Goal: Communication & Community: Share content

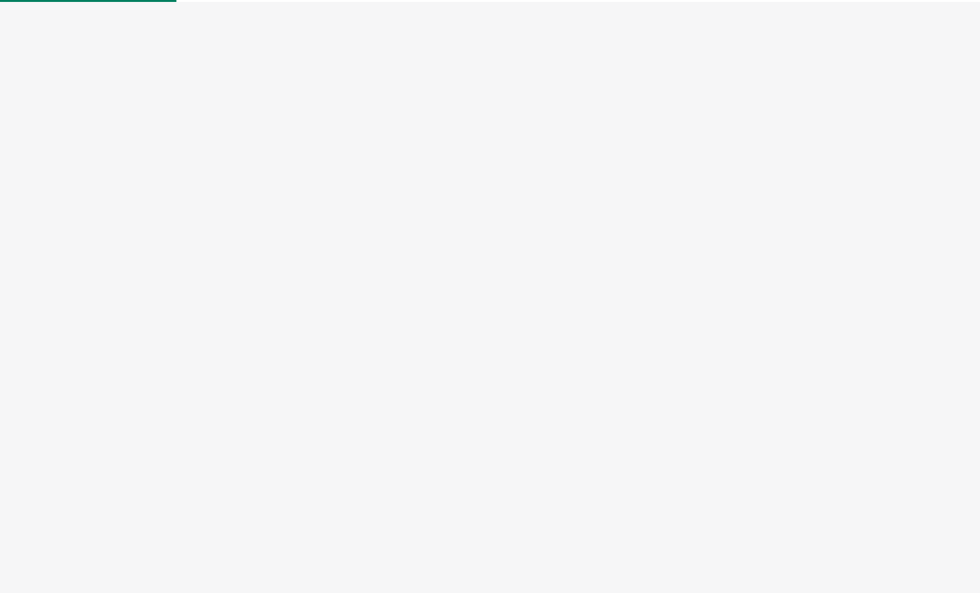
click at [544, 348] on div at bounding box center [490, 296] width 980 height 593
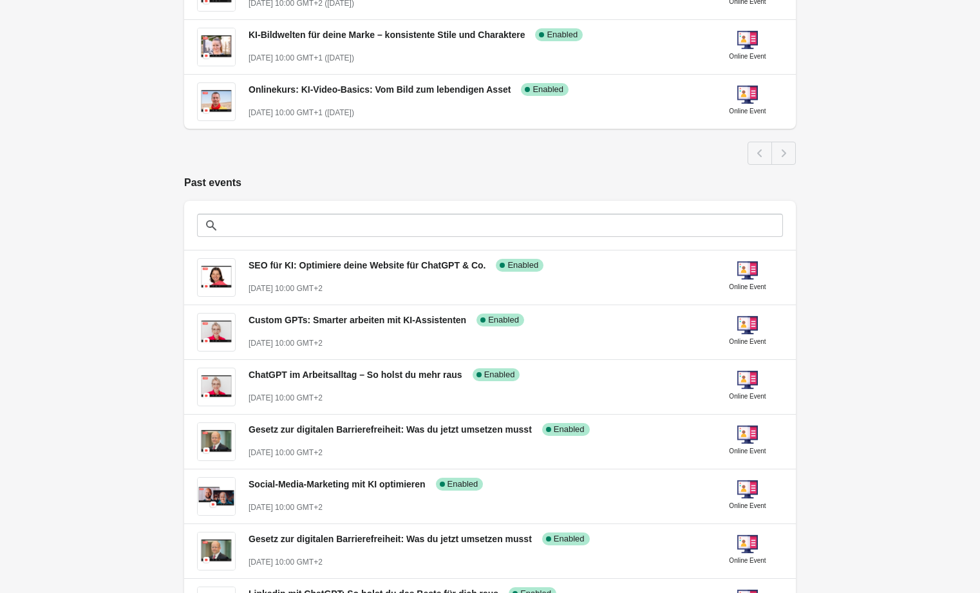
scroll to position [314, 0]
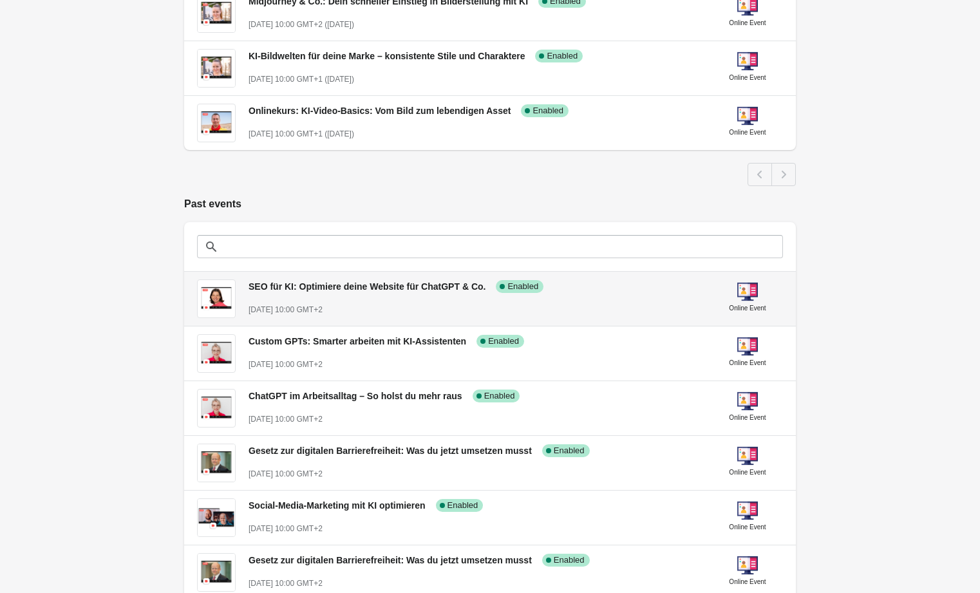
click at [328, 285] on span "SEO für KI: Optimiere deine Website für ChatGPT & Co." at bounding box center [366, 286] width 237 height 10
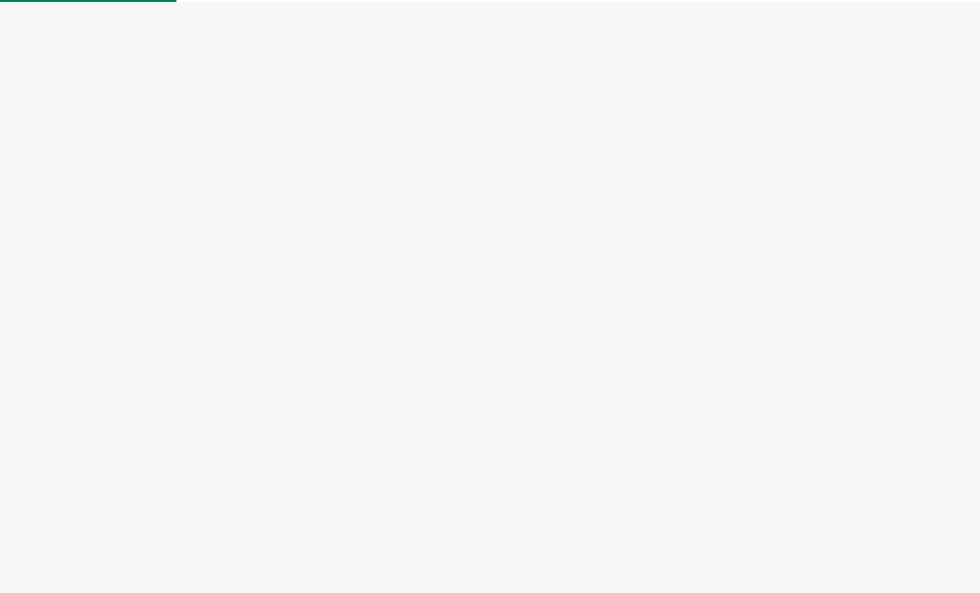
select select "US"
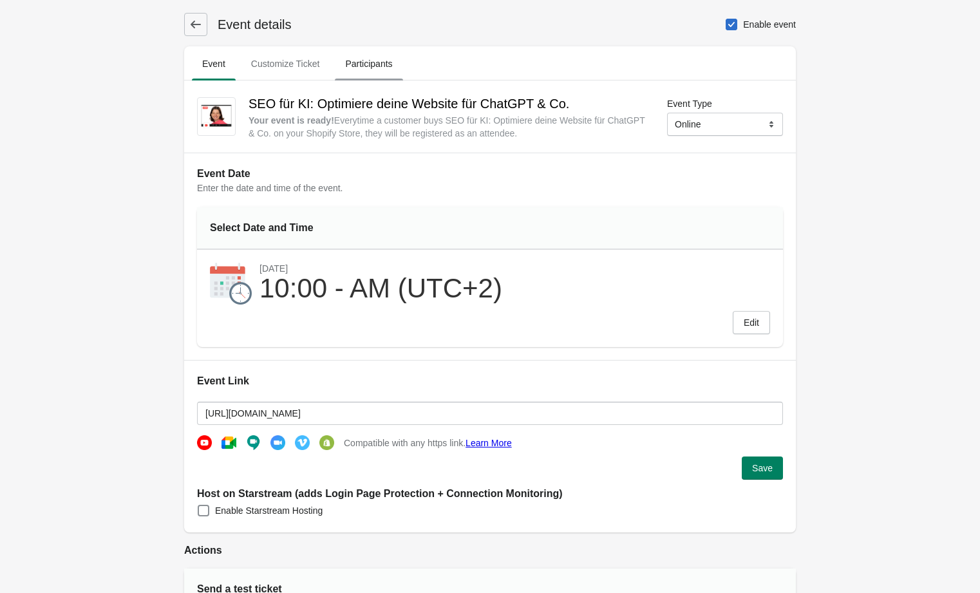
click at [385, 64] on span "Participants" at bounding box center [369, 63] width 68 height 23
select select "US"
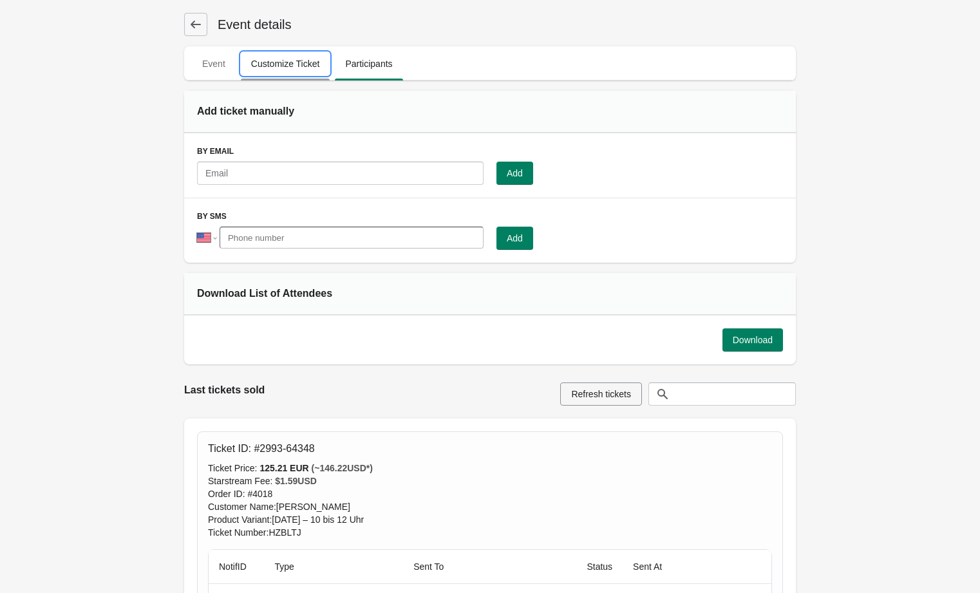
click at [293, 59] on span "Customize Ticket" at bounding box center [285, 63] width 89 height 23
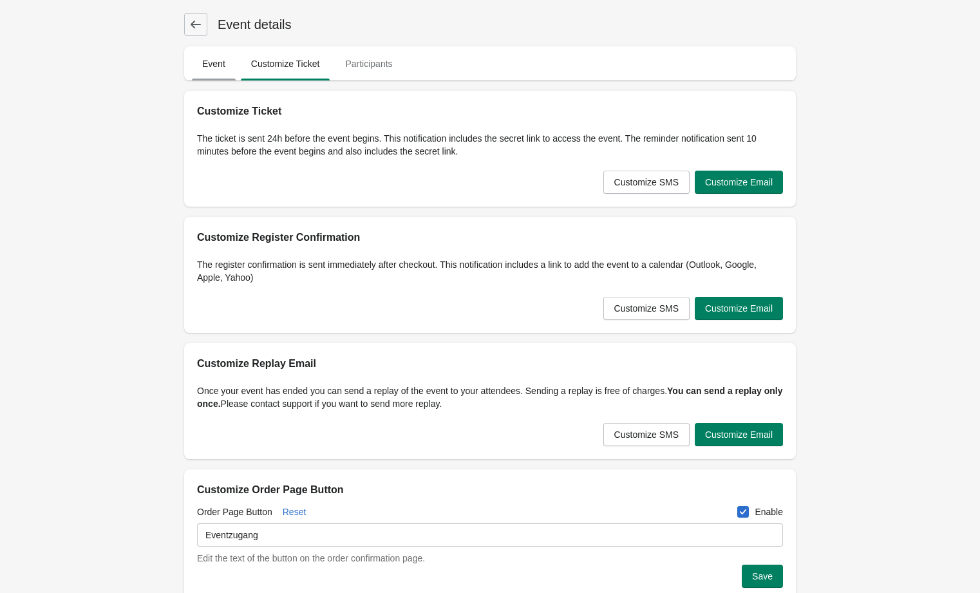
click at [198, 60] on span "Event" at bounding box center [214, 63] width 44 height 23
select select "US"
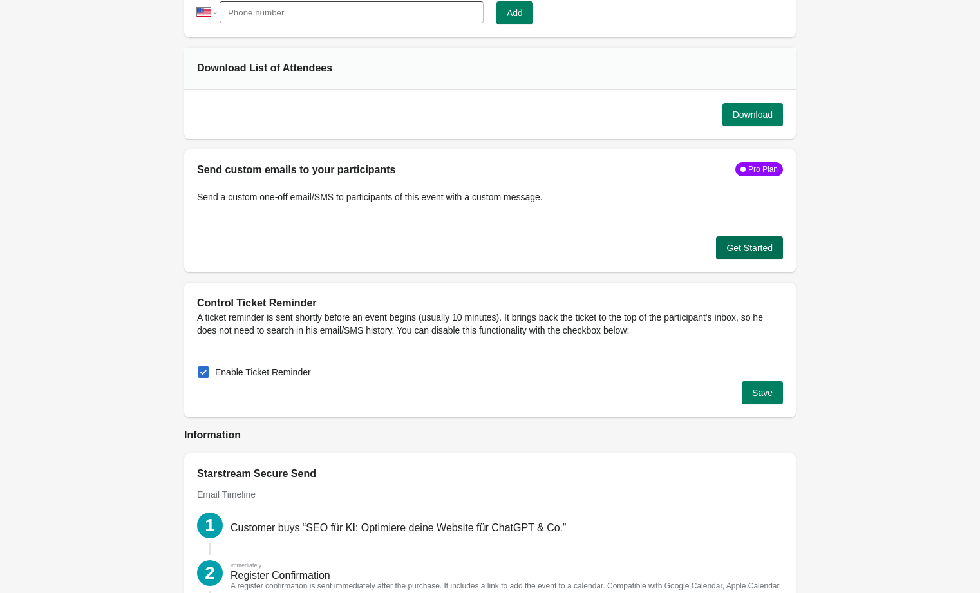
click at [758, 243] on span "Get Started" at bounding box center [749, 248] width 46 height 10
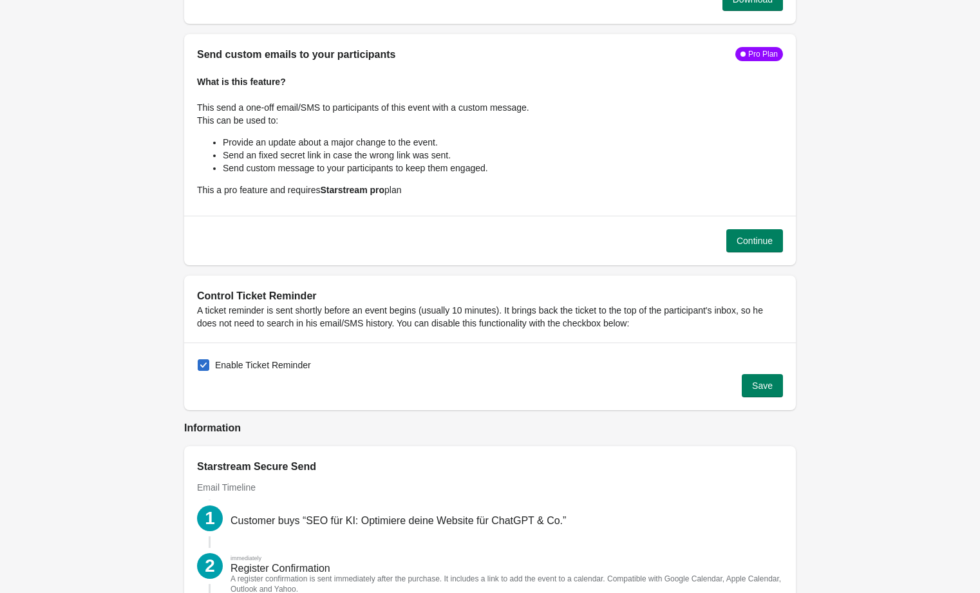
click at [758, 235] on button "Continue" at bounding box center [754, 240] width 57 height 23
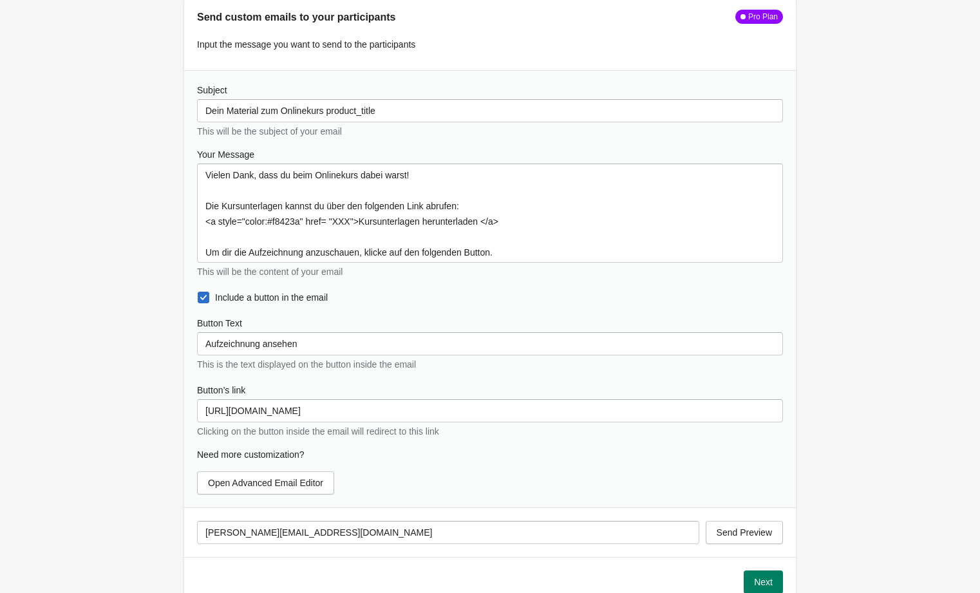
scroll to position [1299, 0]
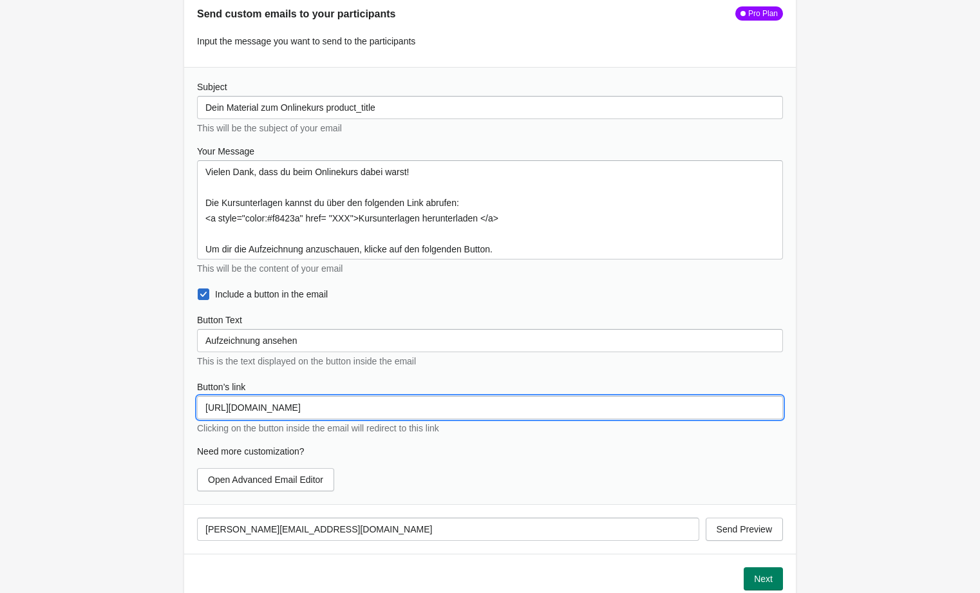
click at [320, 396] on input "[URL][DOMAIN_NAME]" at bounding box center [490, 407] width 586 height 23
paste input "[DOMAIN_NAME][URL]"
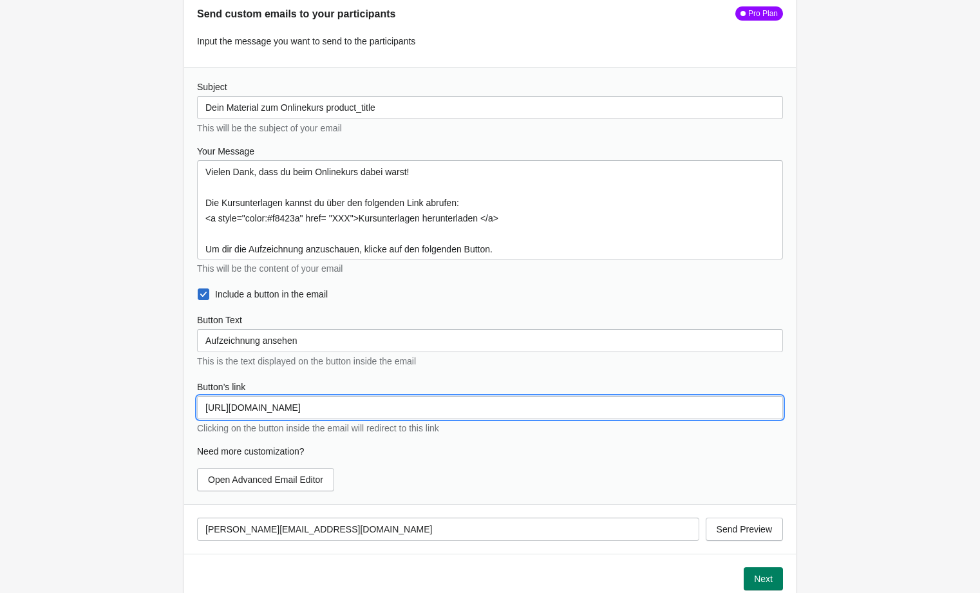
type input "[URL][DOMAIN_NAME]"
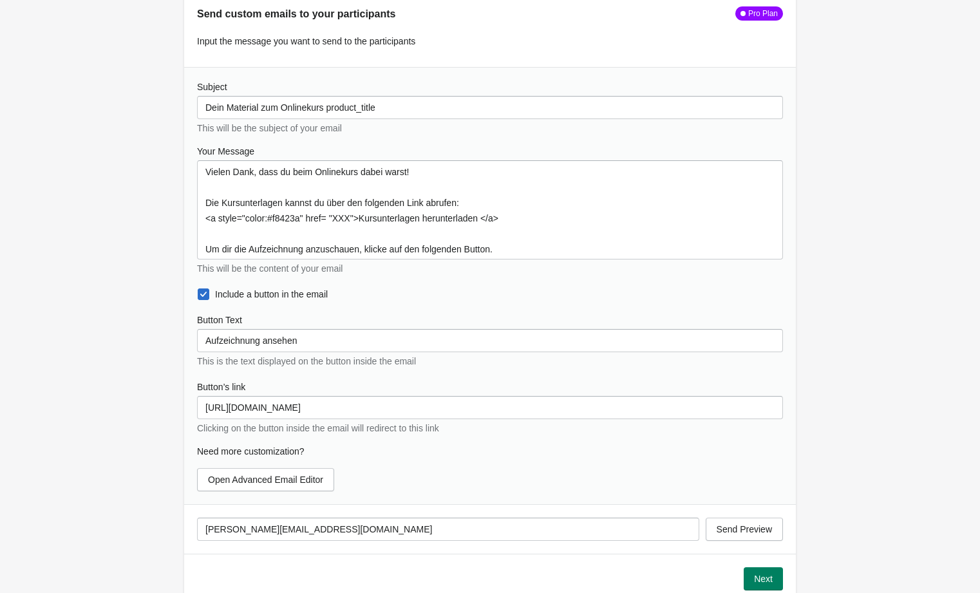
click at [596, 445] on div "Need more customization?" at bounding box center [490, 451] width 586 height 13
click at [758, 573] on span "Next" at bounding box center [763, 578] width 19 height 10
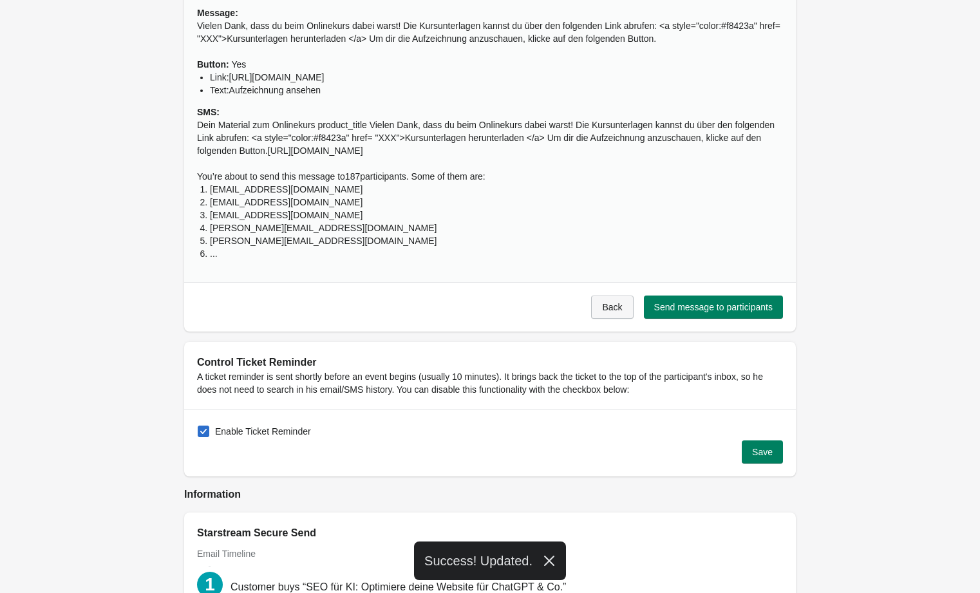
click at [602, 312] on span "Back" at bounding box center [612, 307] width 20 height 10
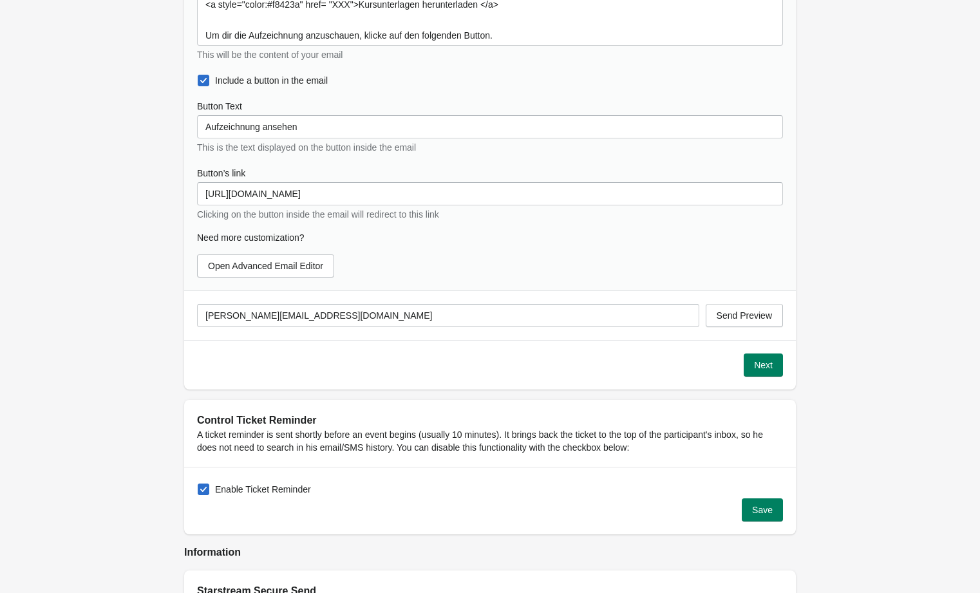
scroll to position [1529, 0]
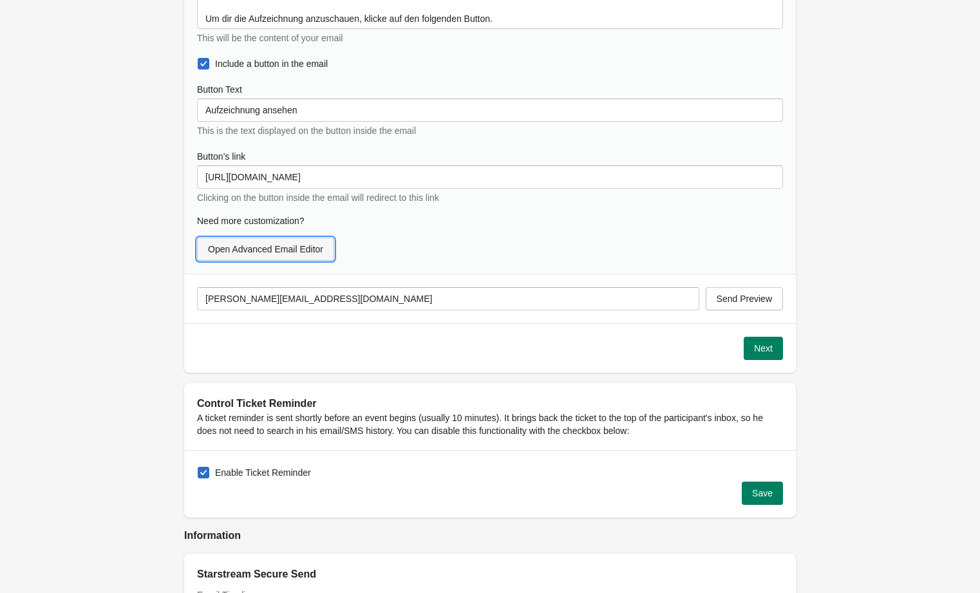
click at [323, 244] on span "Open Advanced Email Editor" at bounding box center [265, 249] width 115 height 10
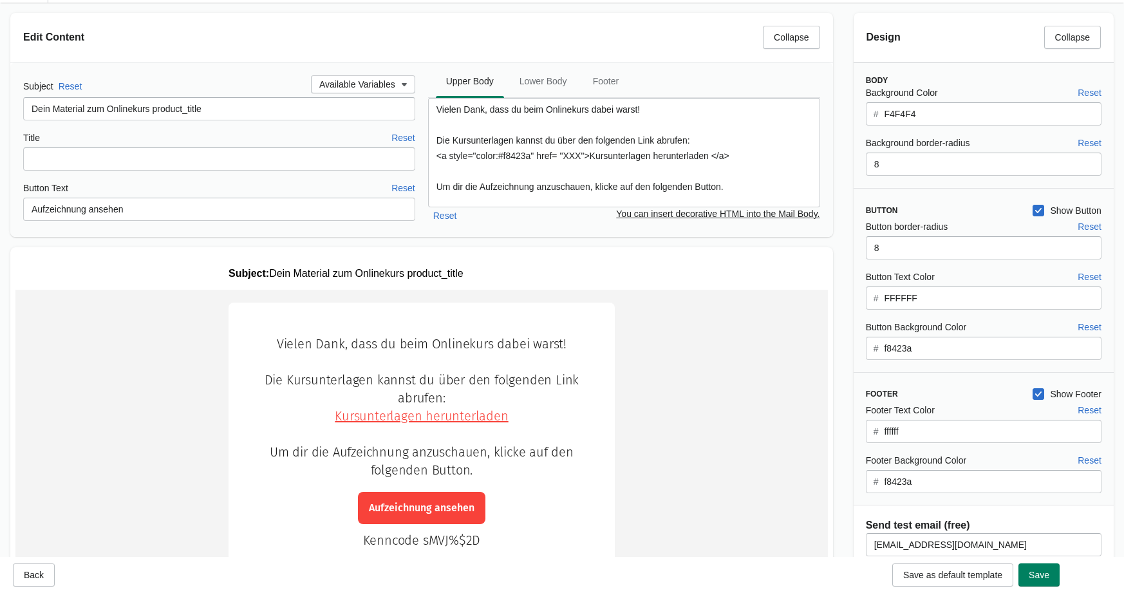
scroll to position [0, 0]
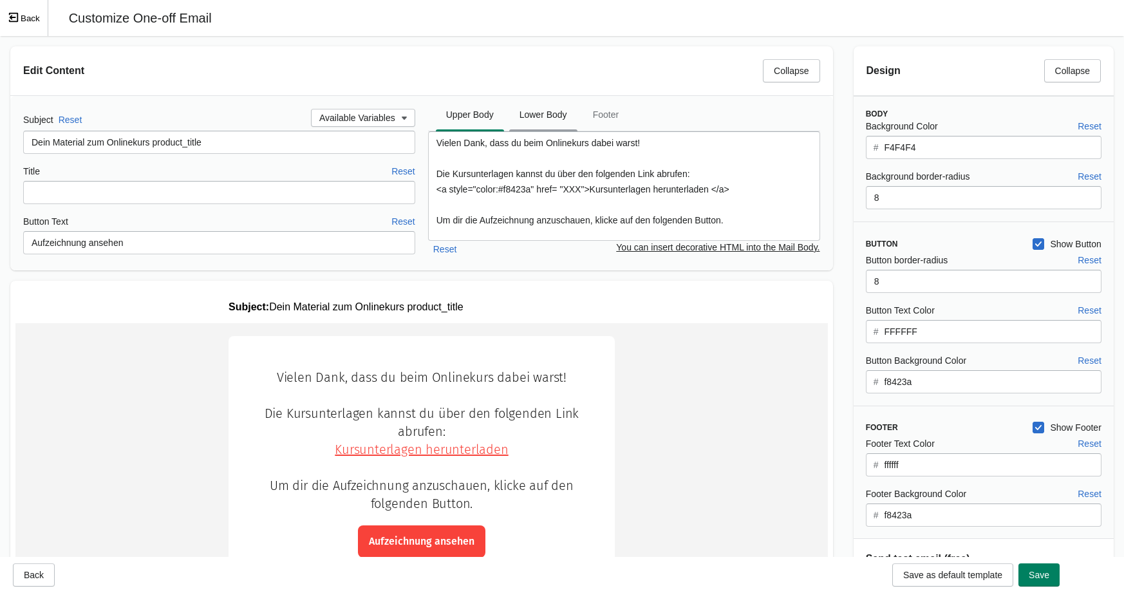
click at [553, 122] on span "Lower Body" at bounding box center [543, 114] width 68 height 23
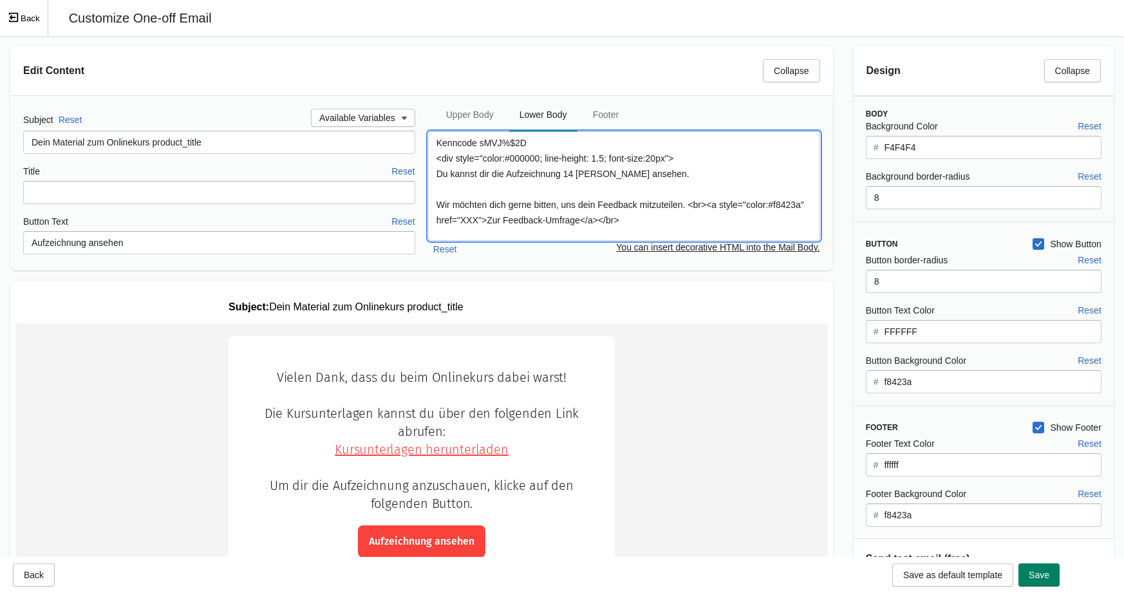
drag, startPoint x: 483, startPoint y: 141, endPoint x: 552, endPoint y: 145, distance: 68.4
click at [552, 145] on textarea "Kenncode sMVJ%$2D <div style="color:#000000; line-height: 1.5; font-size:20px">…" at bounding box center [624, 185] width 392 height 109
paste textarea "xh77y24!"
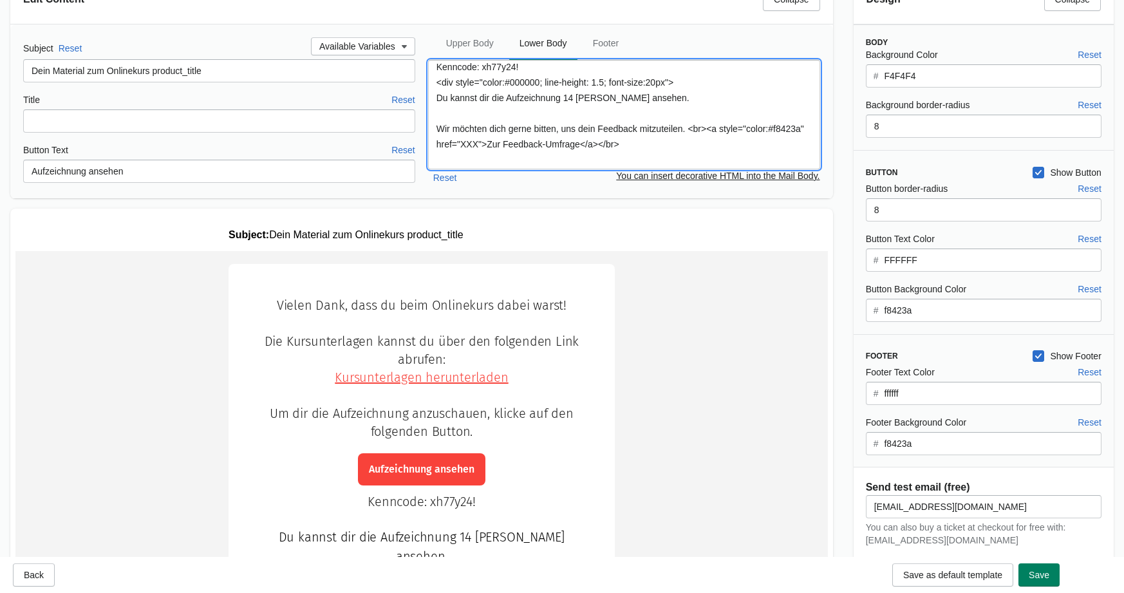
scroll to position [6, 0]
drag, startPoint x: 559, startPoint y: 143, endPoint x: 577, endPoint y: 145, distance: 18.1
click at [577, 145] on textarea "Kenncode: xh77y24! <div style="color:#000000; line-height: 1.5; font-size:20px"…" at bounding box center [624, 114] width 392 height 109
paste textarea "[URL][DOMAIN_NAME]"
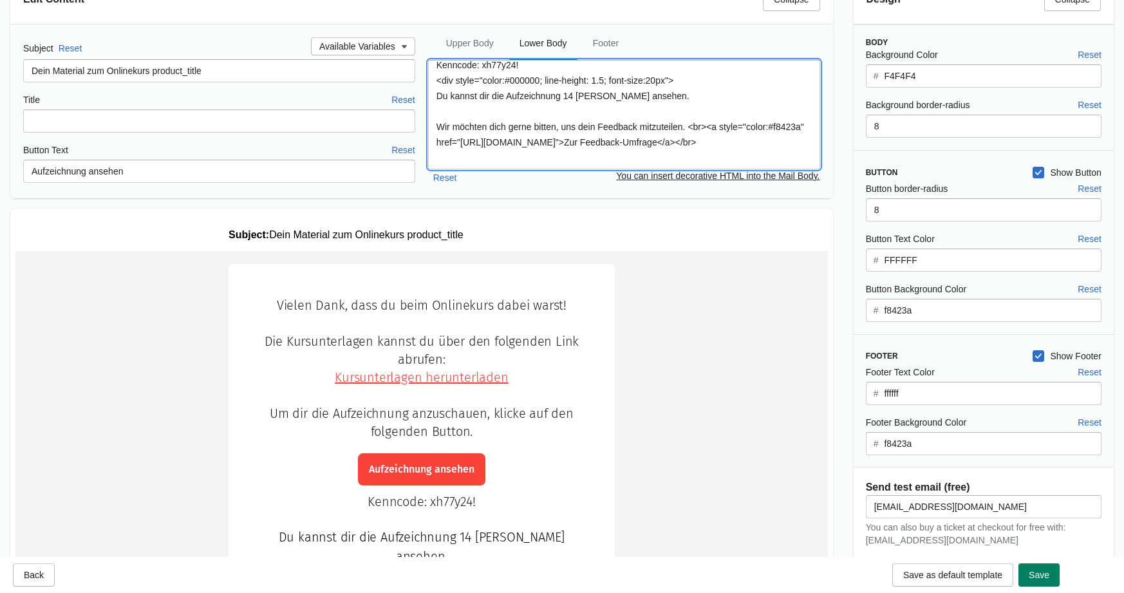
type textarea "Kenncode: xh77y24! <div style="color:#000000; line-height: 1.5; font-size:20px"…"
click at [698, 382] on td "Vielen Dank, dass du beim Onlinekurs dabei warst!" at bounding box center [421, 533] width 812 height 565
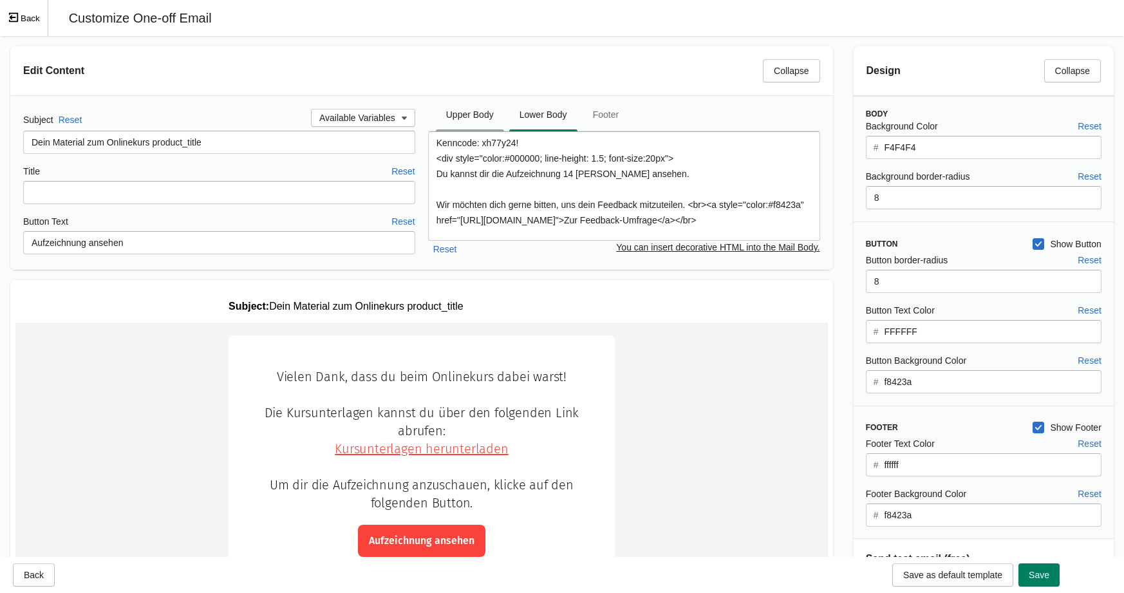
click at [480, 109] on span "Upper Body" at bounding box center [470, 114] width 68 height 23
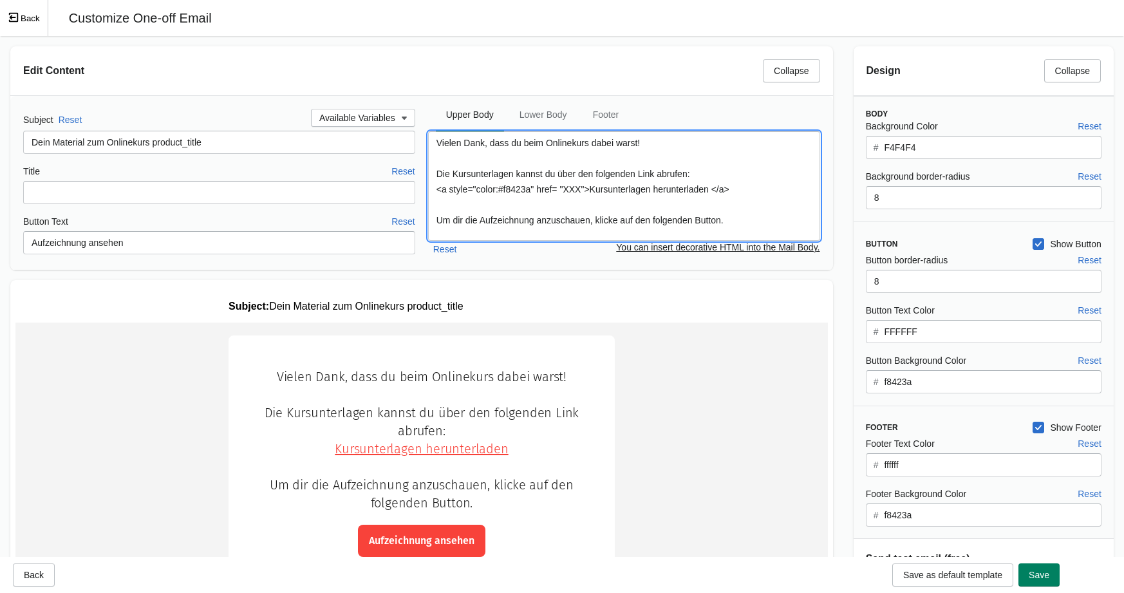
click at [580, 189] on textarea "Vielen Dank, dass du beim Onlinekurs dabei warst! Die Kursunterlagen kannst du …" at bounding box center [624, 185] width 392 height 109
drag, startPoint x: 576, startPoint y: 190, endPoint x: 591, endPoint y: 190, distance: 14.8
click at [591, 190] on textarea "Vielen Dank, dass du beim Onlinekurs dabei warst! Die Kursunterlagen kannst du …" at bounding box center [624, 185] width 392 height 109
paste textarea "[URL][DOMAIN_NAME]"
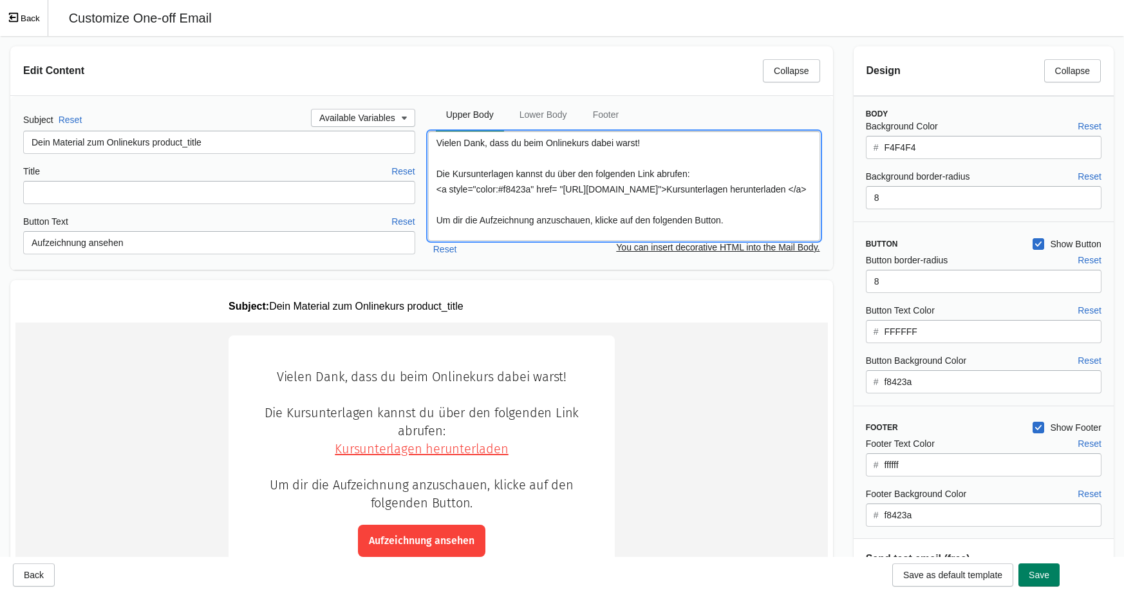
type textarea "Vielen Dank, dass du beim Onlinekurs dabei warst! Die Kursunterlagen kannst du …"
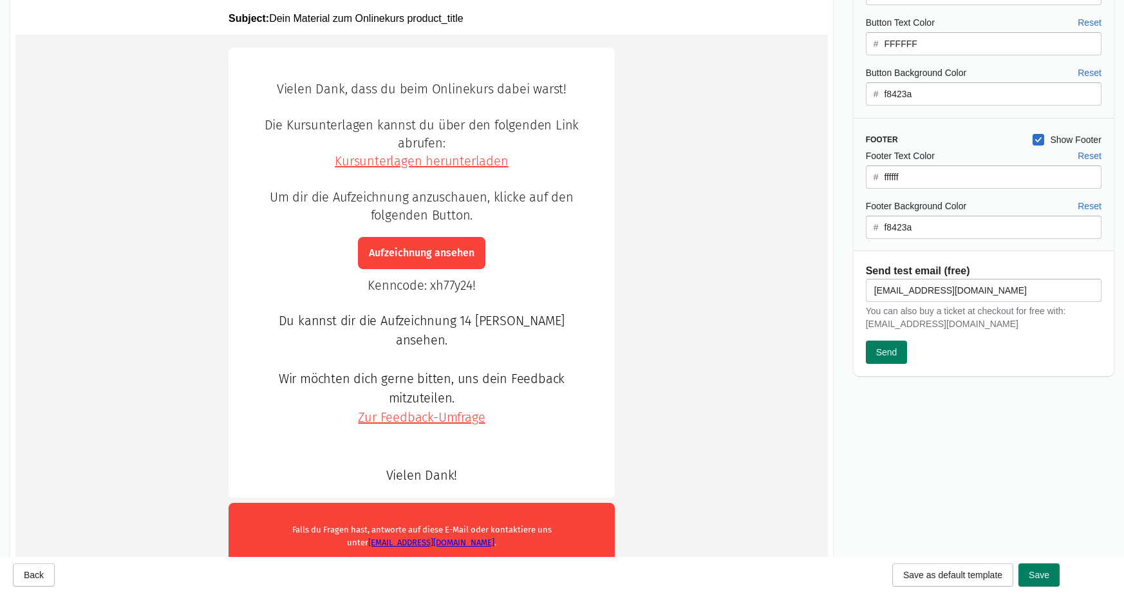
scroll to position [324, 0]
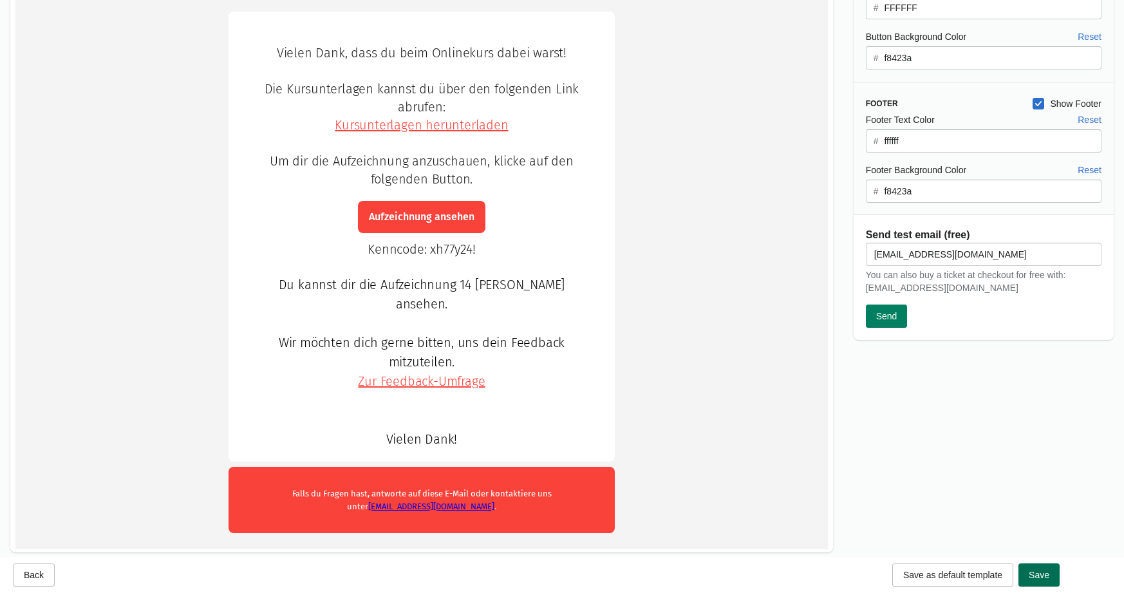
click at [979, 579] on span "Save" at bounding box center [1038, 575] width 21 height 10
type textarea "Vielen Dank, dass du beim Onlinekurs dabei warst! Die Kursunterlagen kannst du …"
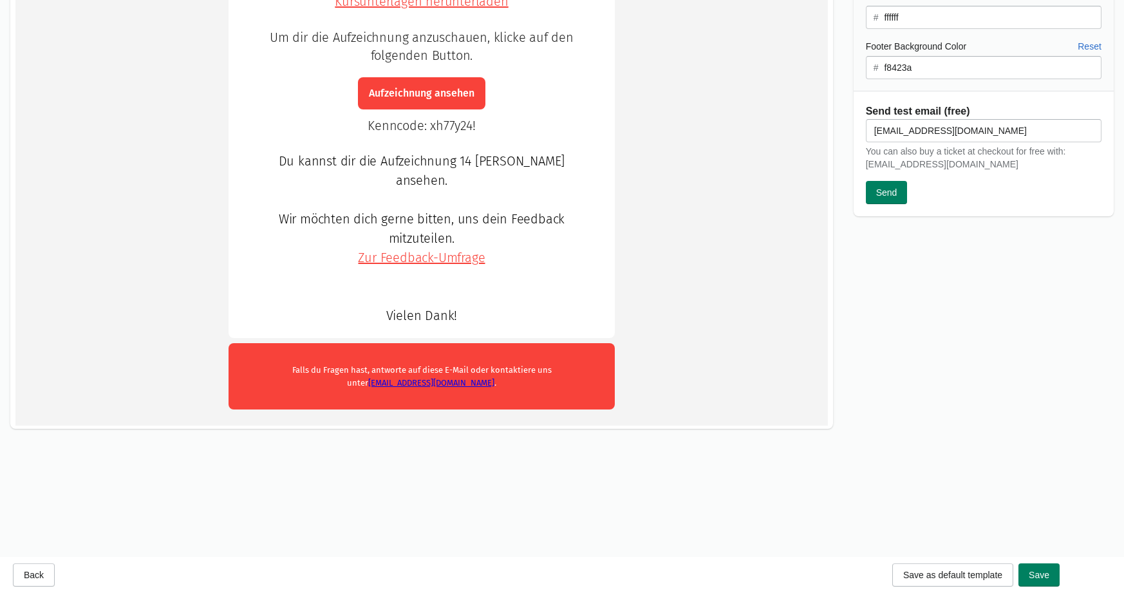
scroll to position [0, 0]
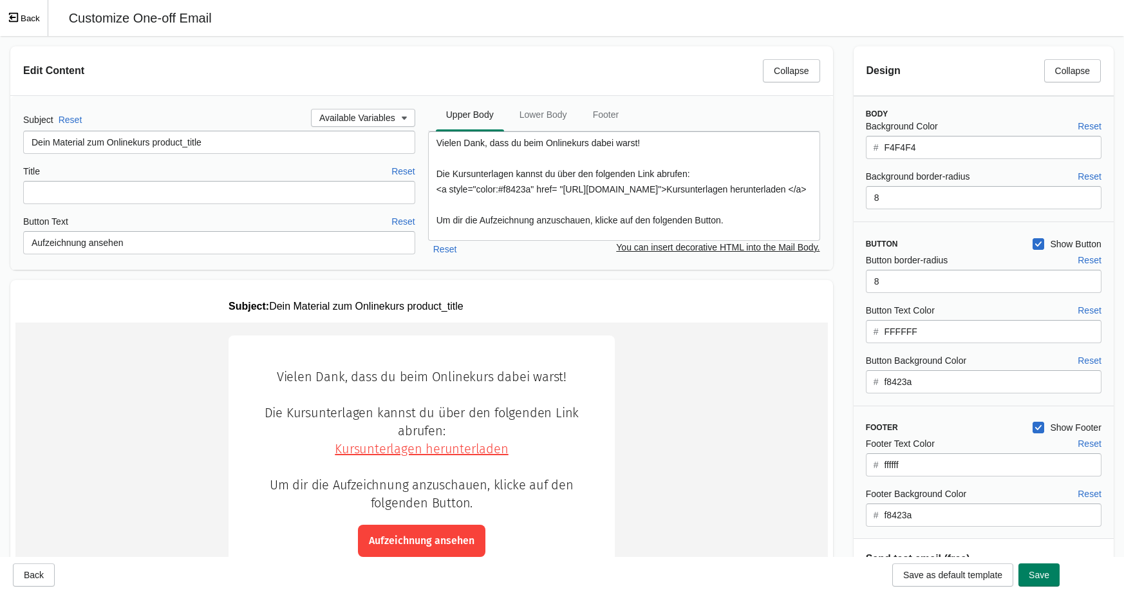
click at [17, 16] on icon "Exit fullscreen mode" at bounding box center [13, 17] width 9 height 9
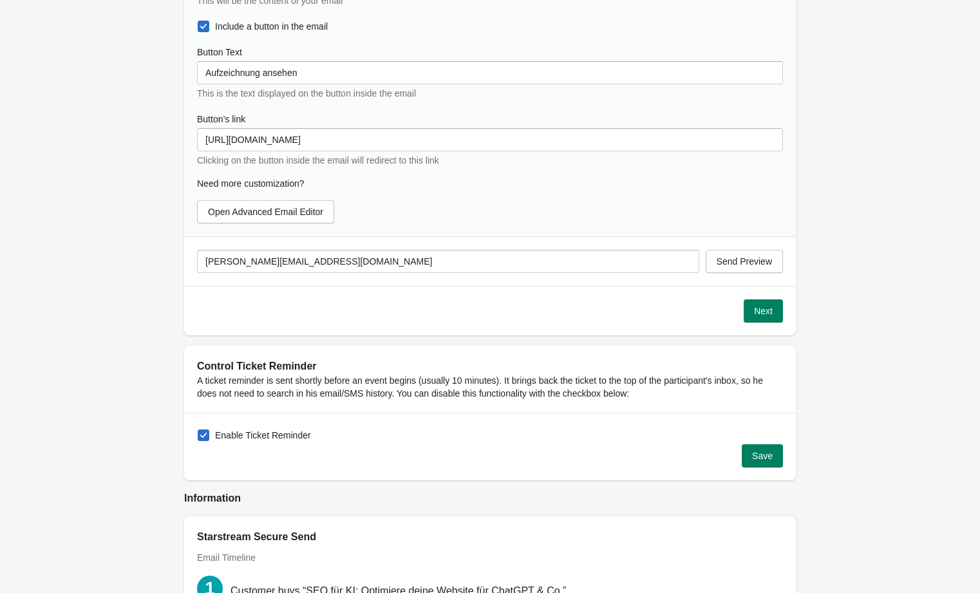
scroll to position [1553, 0]
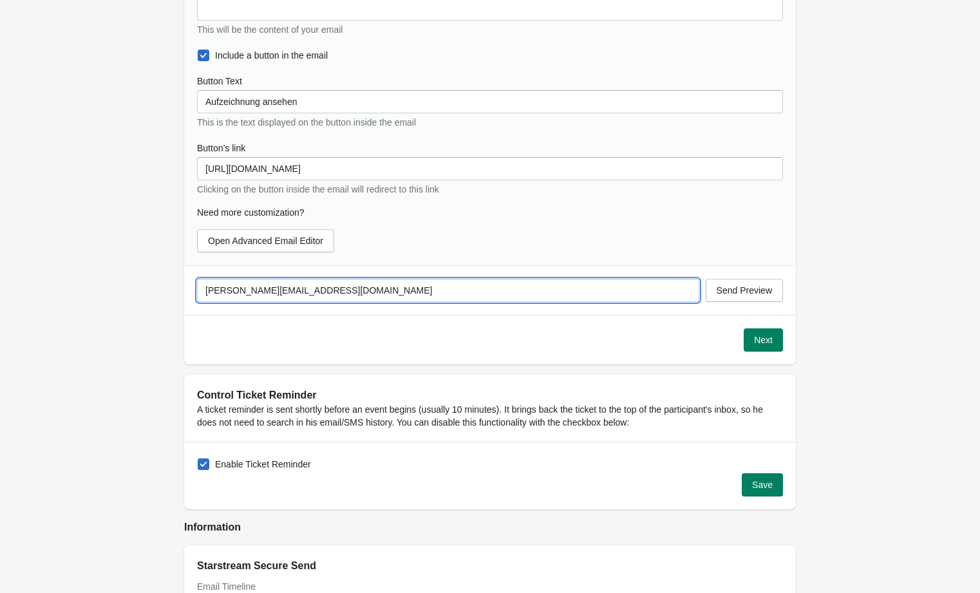
drag, startPoint x: 247, startPoint y: 277, endPoint x: 199, endPoint y: 277, distance: 48.3
click at [199, 279] on input "[PERSON_NAME][EMAIL_ADDRESS][DOMAIN_NAME]" at bounding box center [448, 290] width 502 height 23
type input "[EMAIL_ADDRESS][DOMAIN_NAME]"
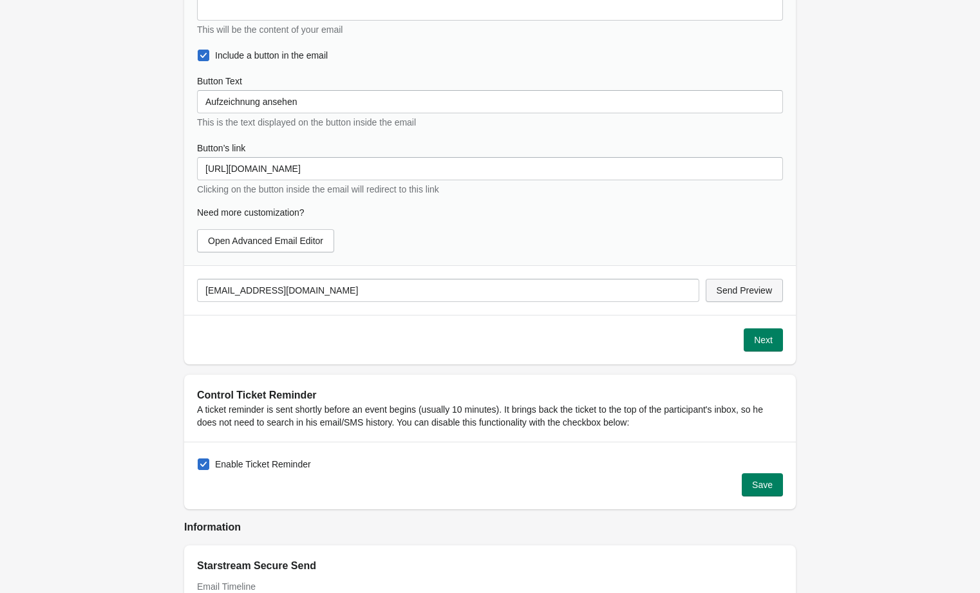
click at [770, 281] on button "Send Preview" at bounding box center [743, 290] width 77 height 23
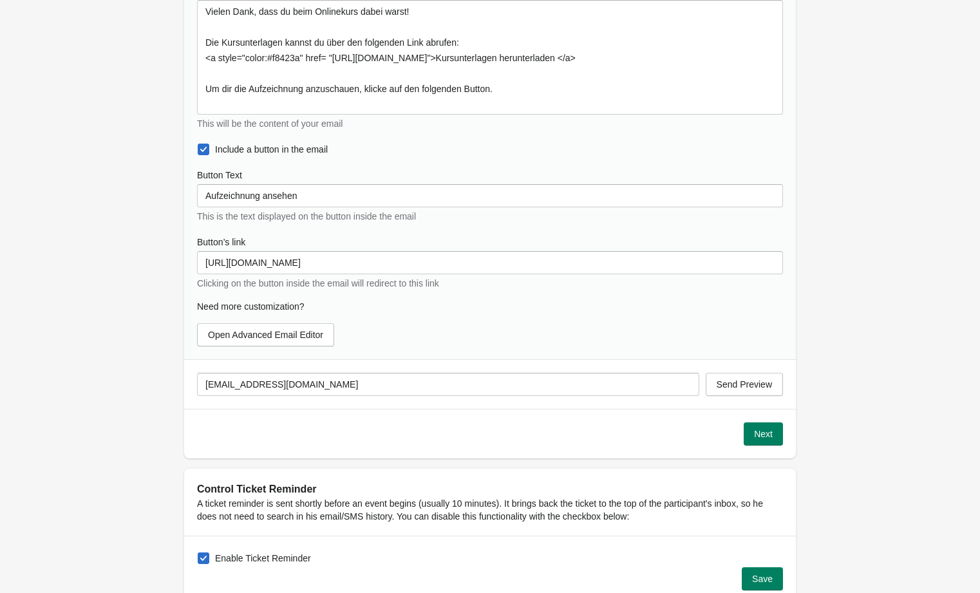
scroll to position [1493, 0]
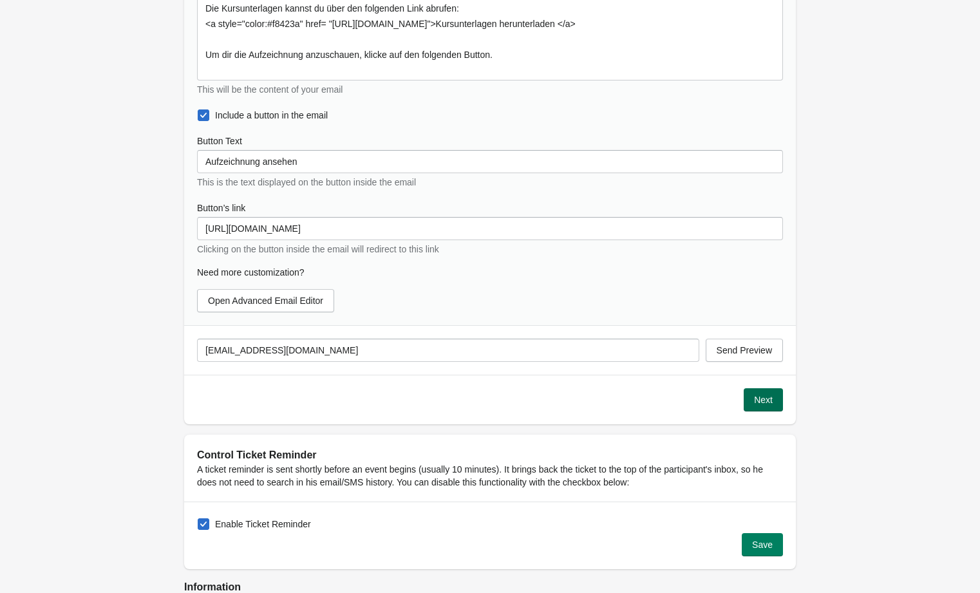
click at [757, 395] on span "Next" at bounding box center [763, 400] width 19 height 10
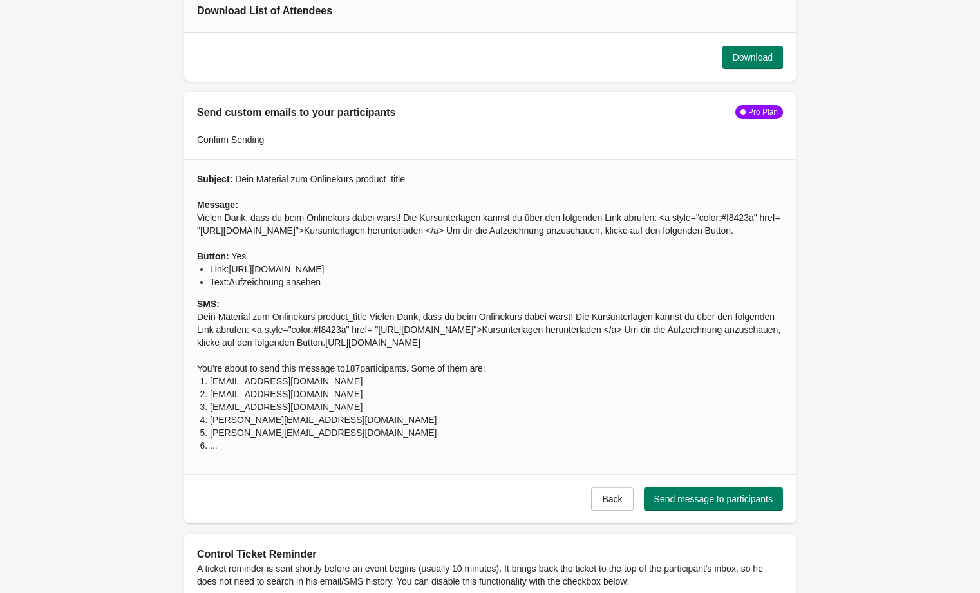
scroll to position [1203, 0]
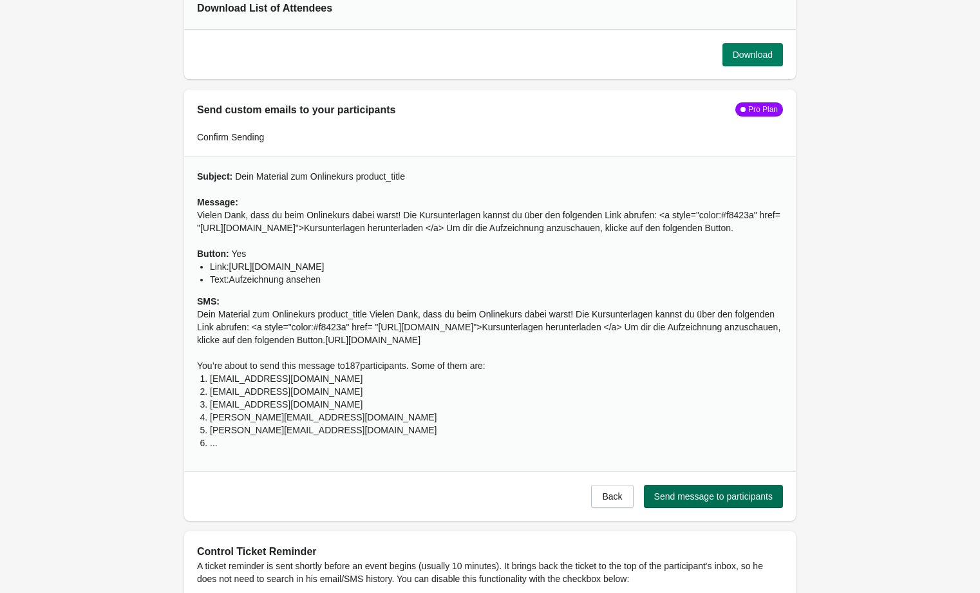
click at [712, 501] on span "Send message to participants" at bounding box center [713, 496] width 118 height 10
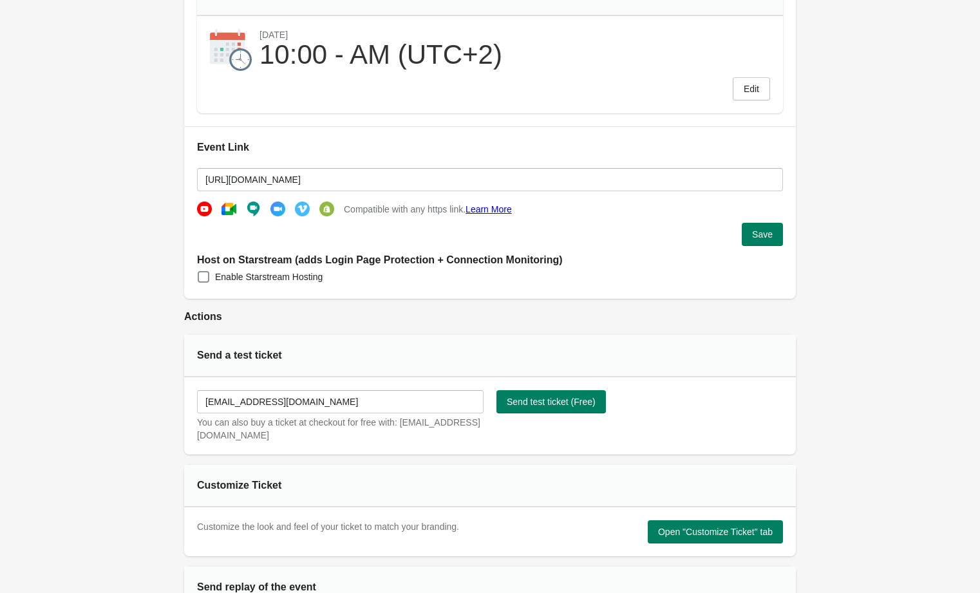
scroll to position [0, 0]
